Goal: Navigation & Orientation: Find specific page/section

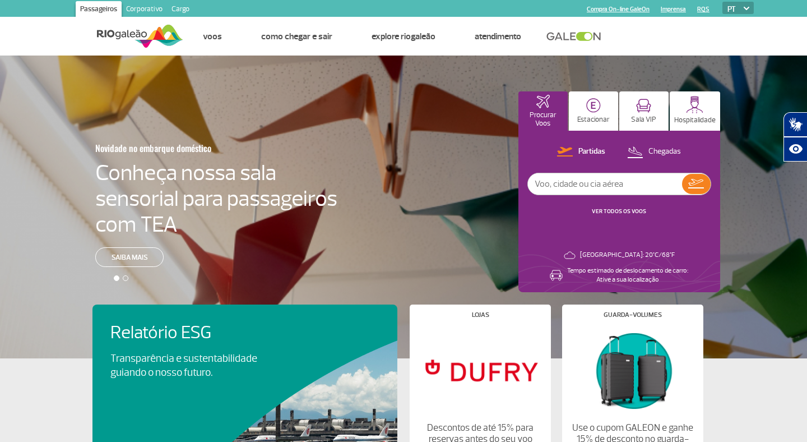
scroll to position [21, 0]
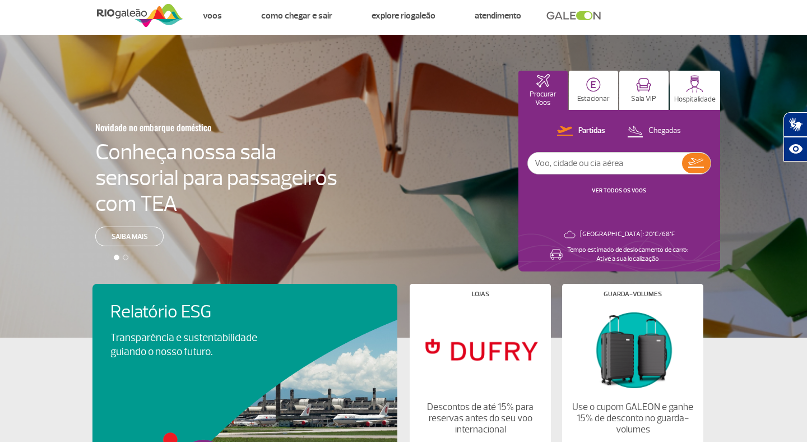
click at [613, 192] on link "VER TODOS OS VOOS" at bounding box center [619, 190] width 54 height 7
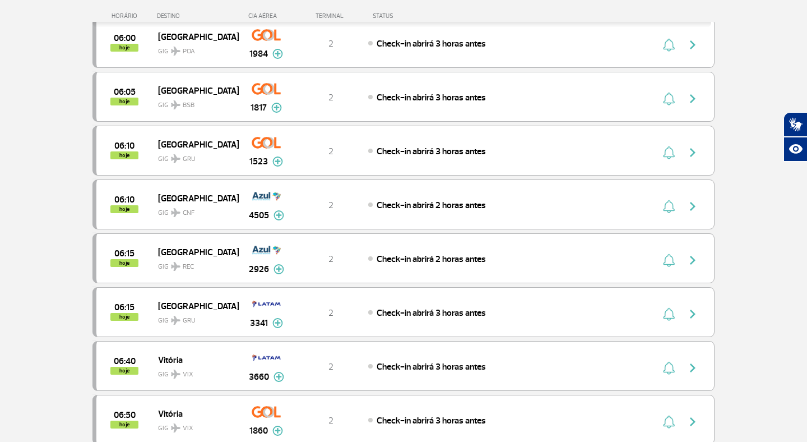
scroll to position [905, 0]
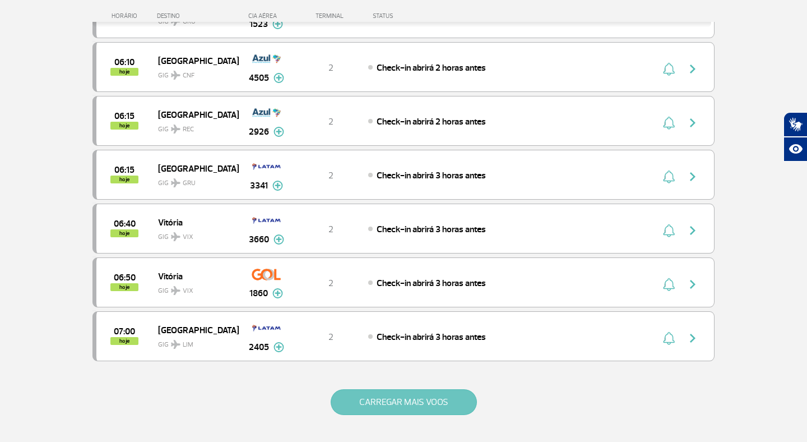
click at [393, 395] on button "CARREGAR MAIS VOOS" at bounding box center [404, 402] width 146 height 26
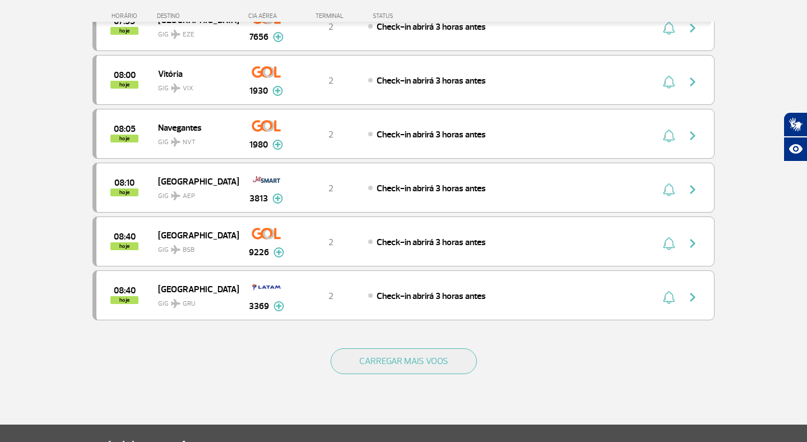
scroll to position [2097, 0]
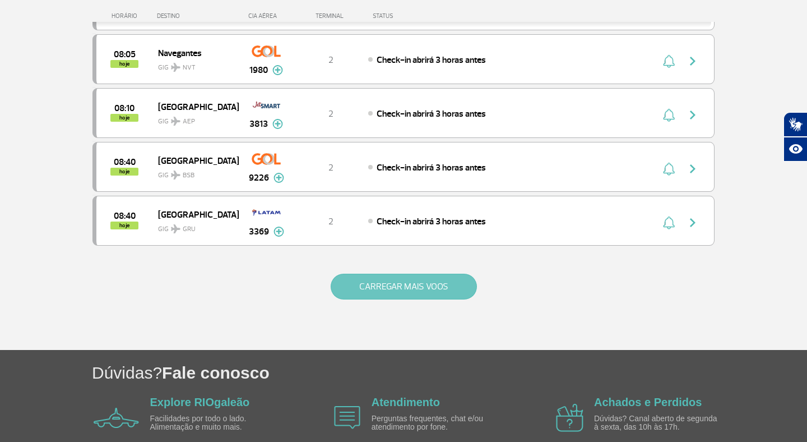
click at [371, 288] on button "CARREGAR MAIS VOOS" at bounding box center [404, 287] width 146 height 26
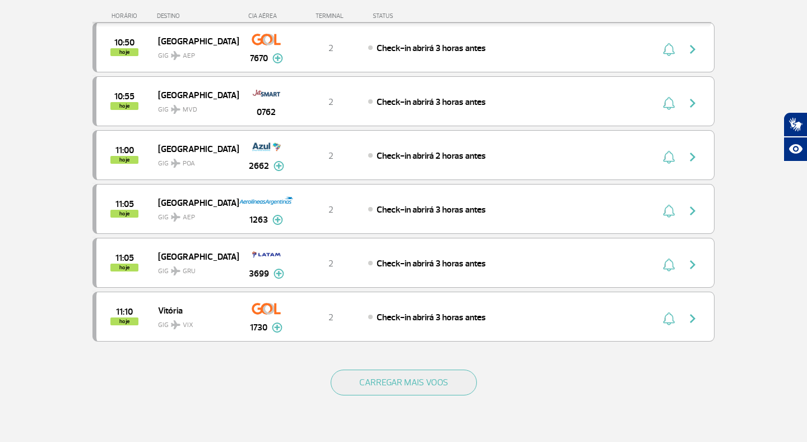
scroll to position [3078, 0]
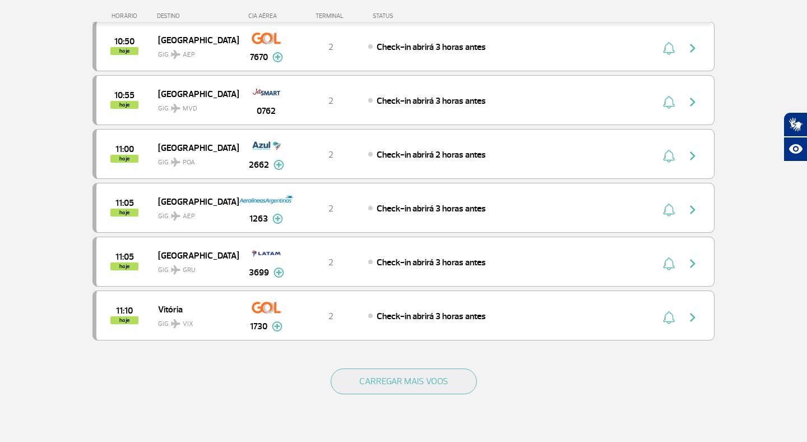
click at [379, 403] on div "CARREGAR MAIS VOOS" at bounding box center [403, 399] width 622 height 90
click at [379, 394] on button "CARREGAR MAIS VOOS" at bounding box center [404, 381] width 146 height 26
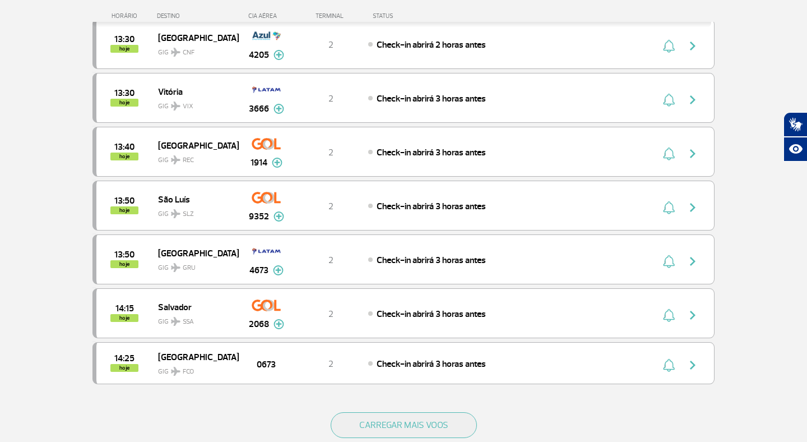
scroll to position [4104, 0]
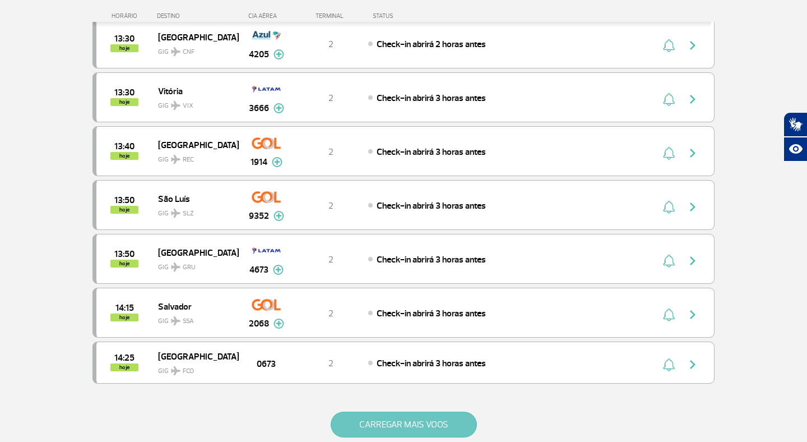
click at [377, 424] on button "CARREGAR MAIS VOOS" at bounding box center [404, 424] width 146 height 26
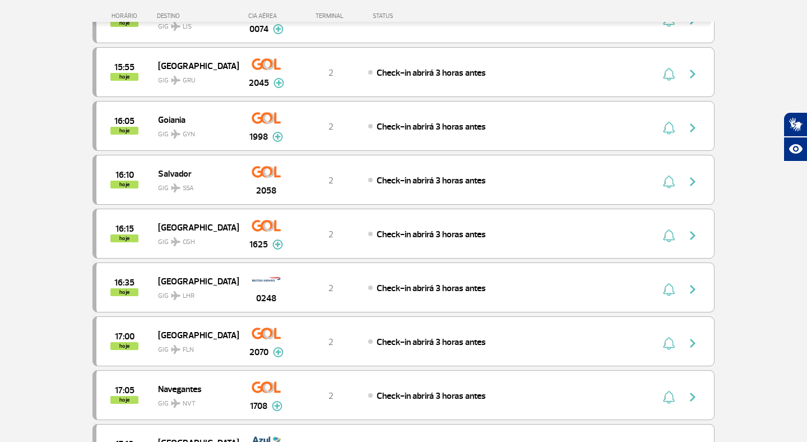
scroll to position [5235, 0]
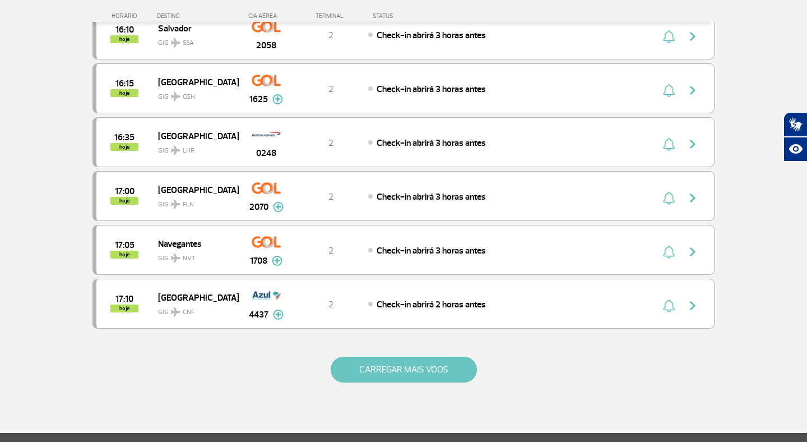
click at [356, 364] on button "CARREGAR MAIS VOOS" at bounding box center [404, 369] width 146 height 26
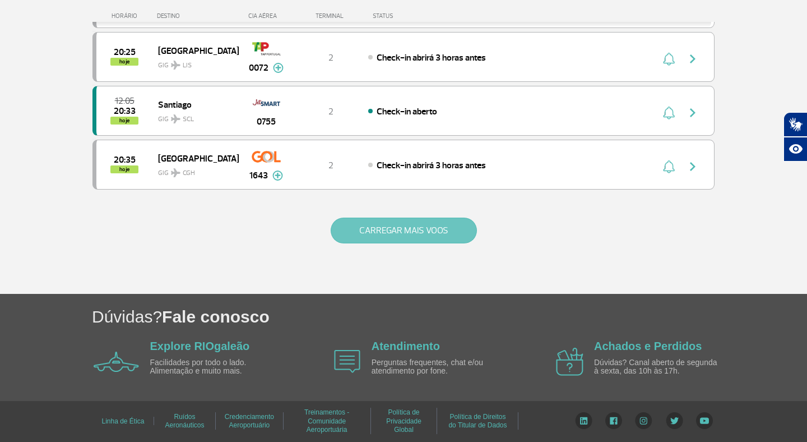
scroll to position [6339, 0]
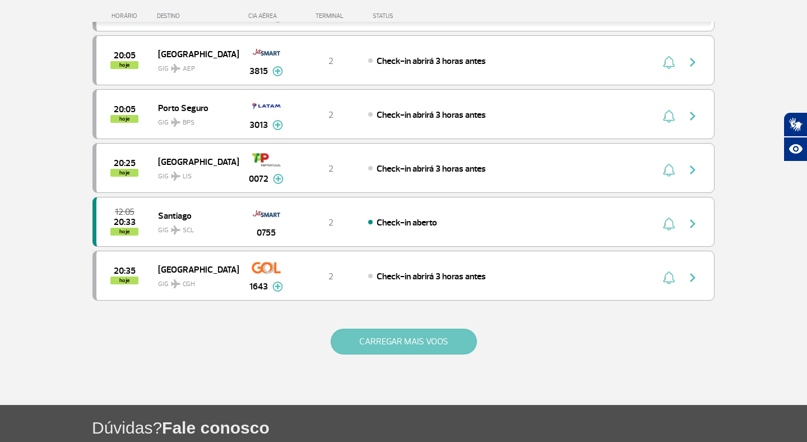
click at [363, 354] on button "CARREGAR MAIS VOOS" at bounding box center [404, 341] width 146 height 26
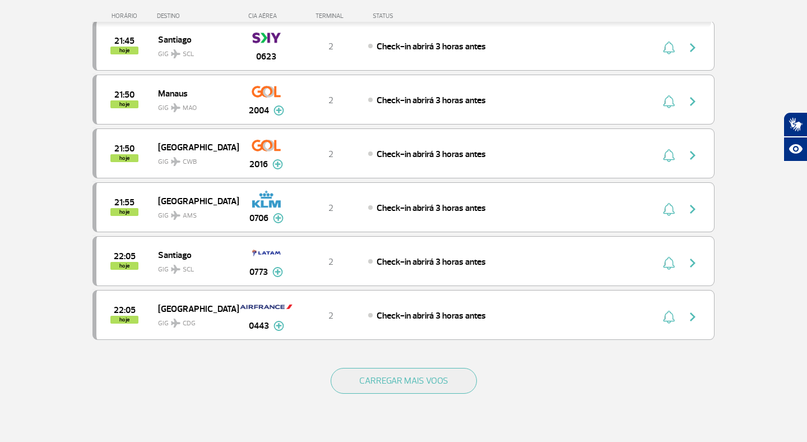
scroll to position [7379, 0]
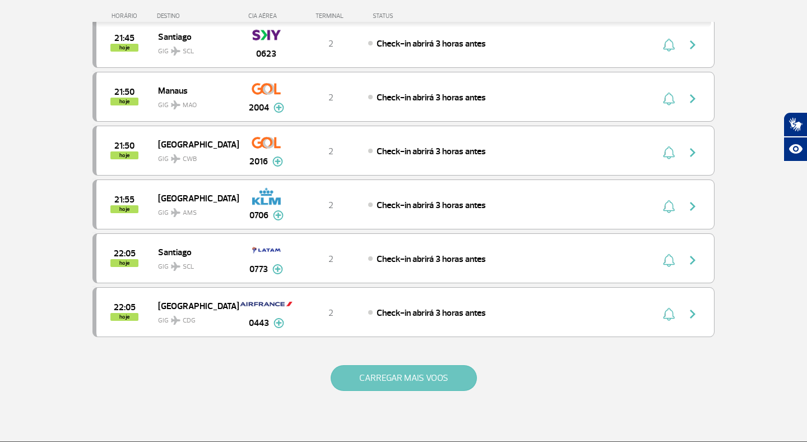
click at [365, 376] on button "CARREGAR MAIS VOOS" at bounding box center [404, 378] width 146 height 26
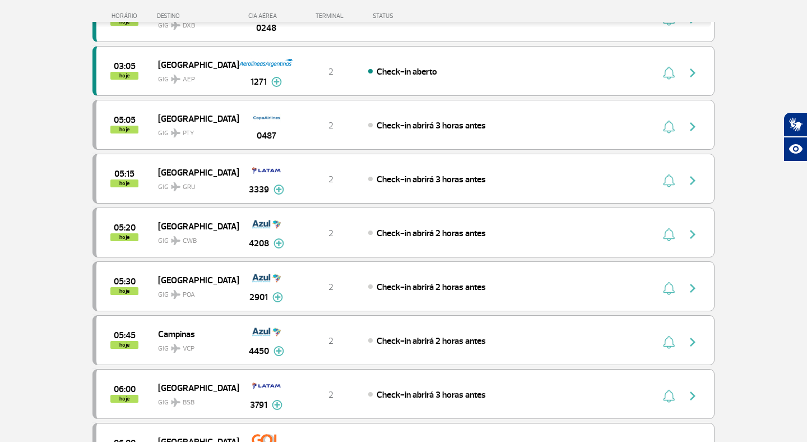
scroll to position [0, 0]
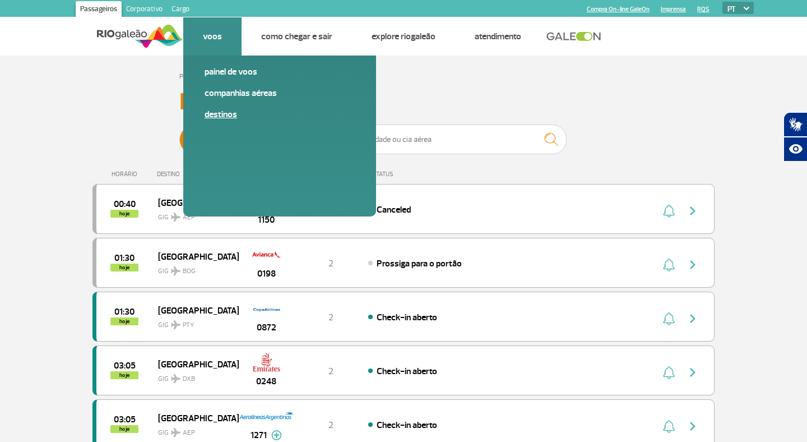
click at [211, 113] on link "Destinos" at bounding box center [280, 114] width 150 height 12
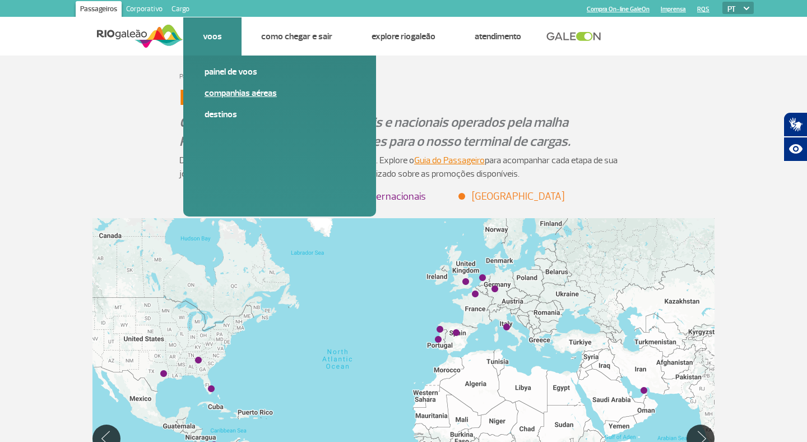
click at [226, 96] on link "Companhias Aéreas" at bounding box center [280, 93] width 150 height 12
